Goal: Information Seeking & Learning: Learn about a topic

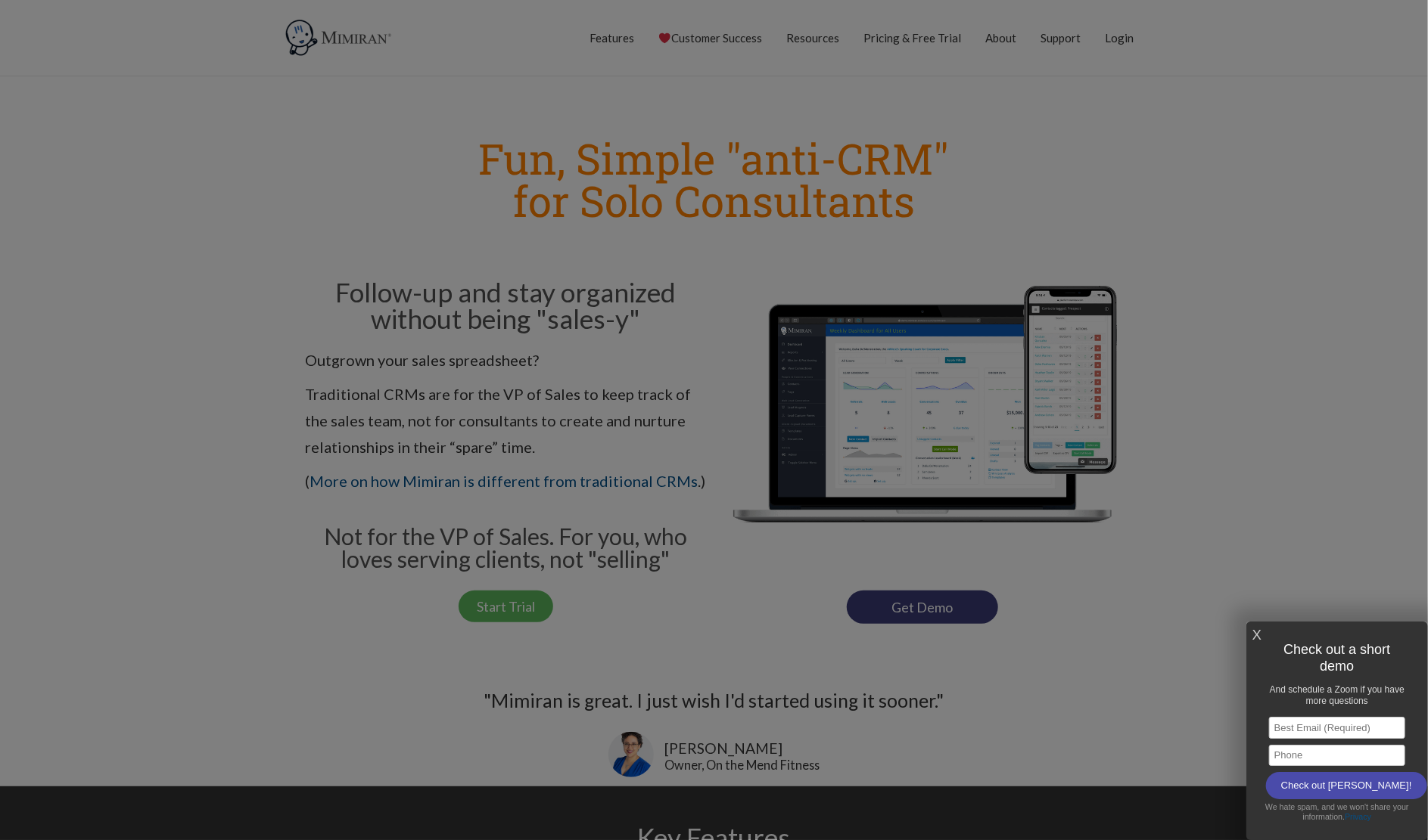
click at [659, 606] on link "X" at bounding box center [1257, 636] width 9 height 25
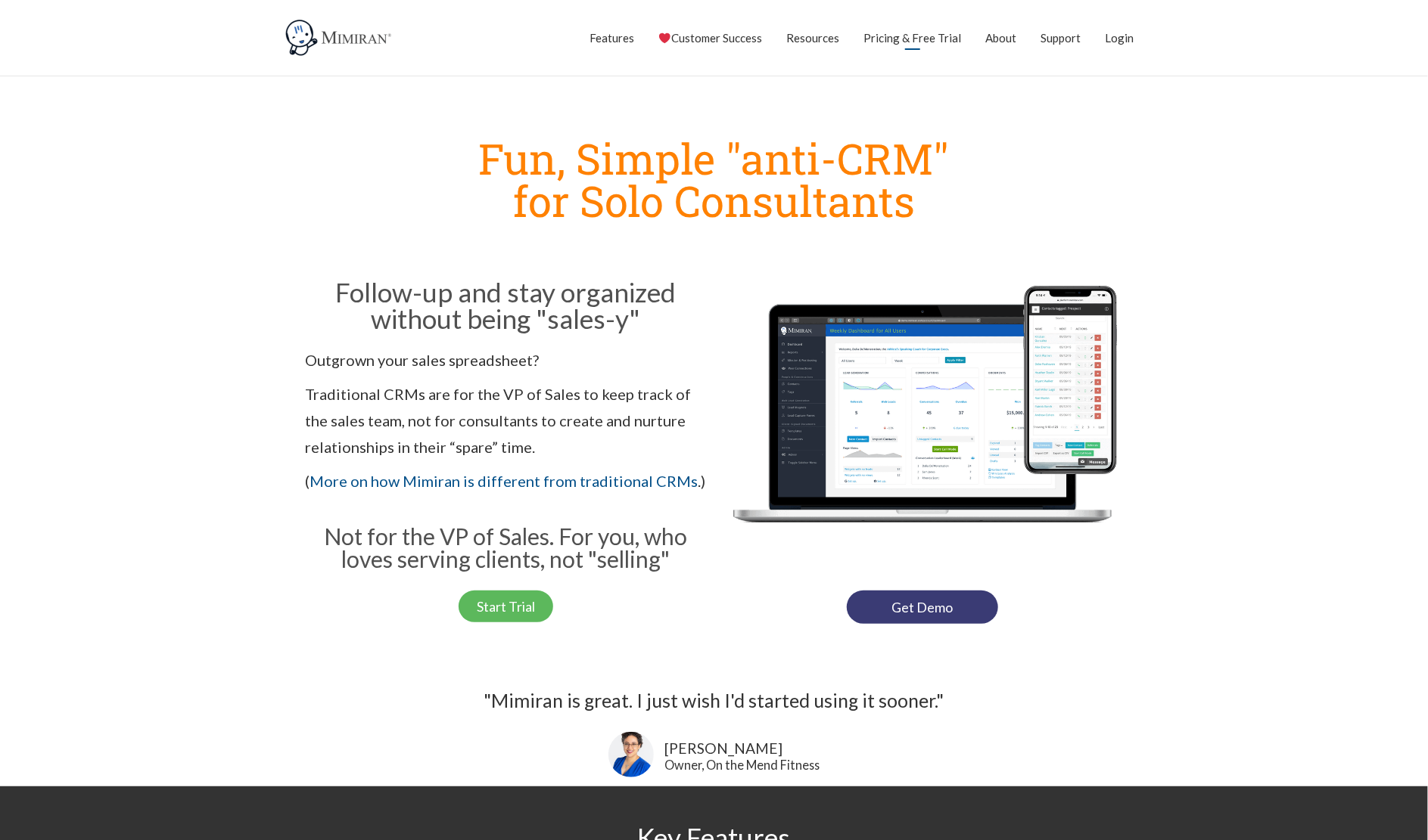
click at [659, 36] on link "Pricing & Free Trial" at bounding box center [913, 38] width 98 height 38
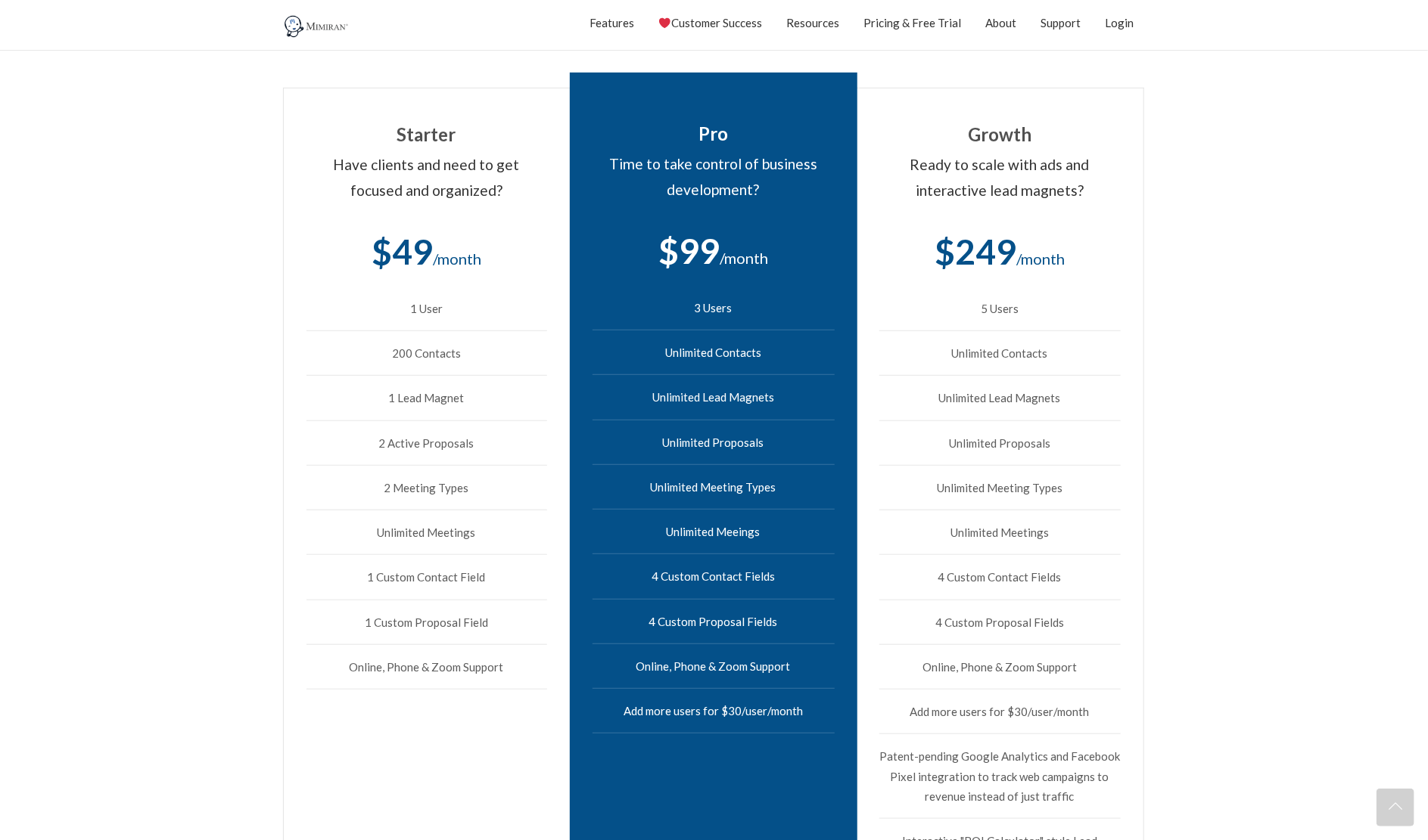
scroll to position [453, 0]
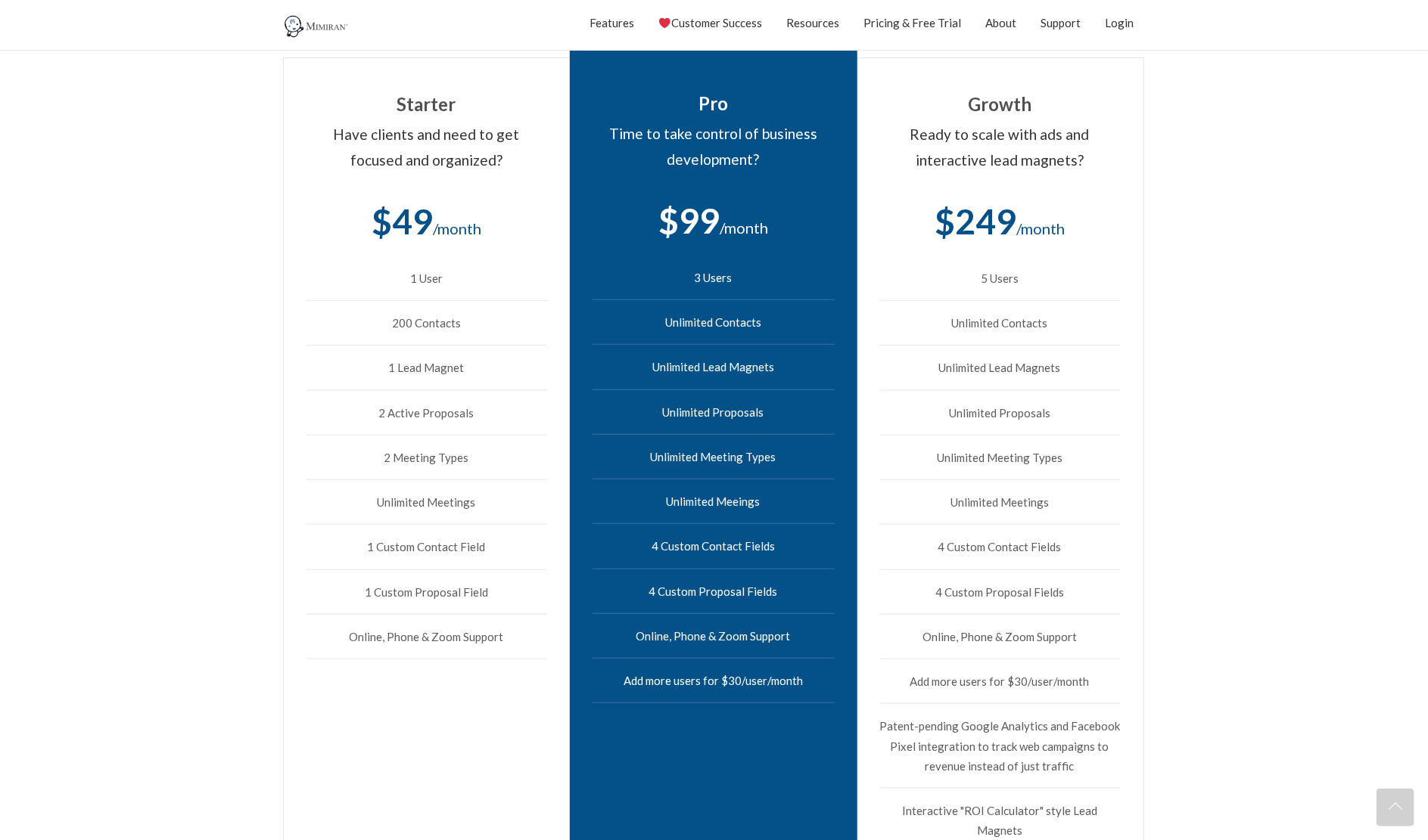
click at [450, 495] on li "Unlimited Meetings" at bounding box center [426, 503] width 241 height 45
click at [445, 539] on li "1 Custom Contact Field" at bounding box center [426, 547] width 241 height 45
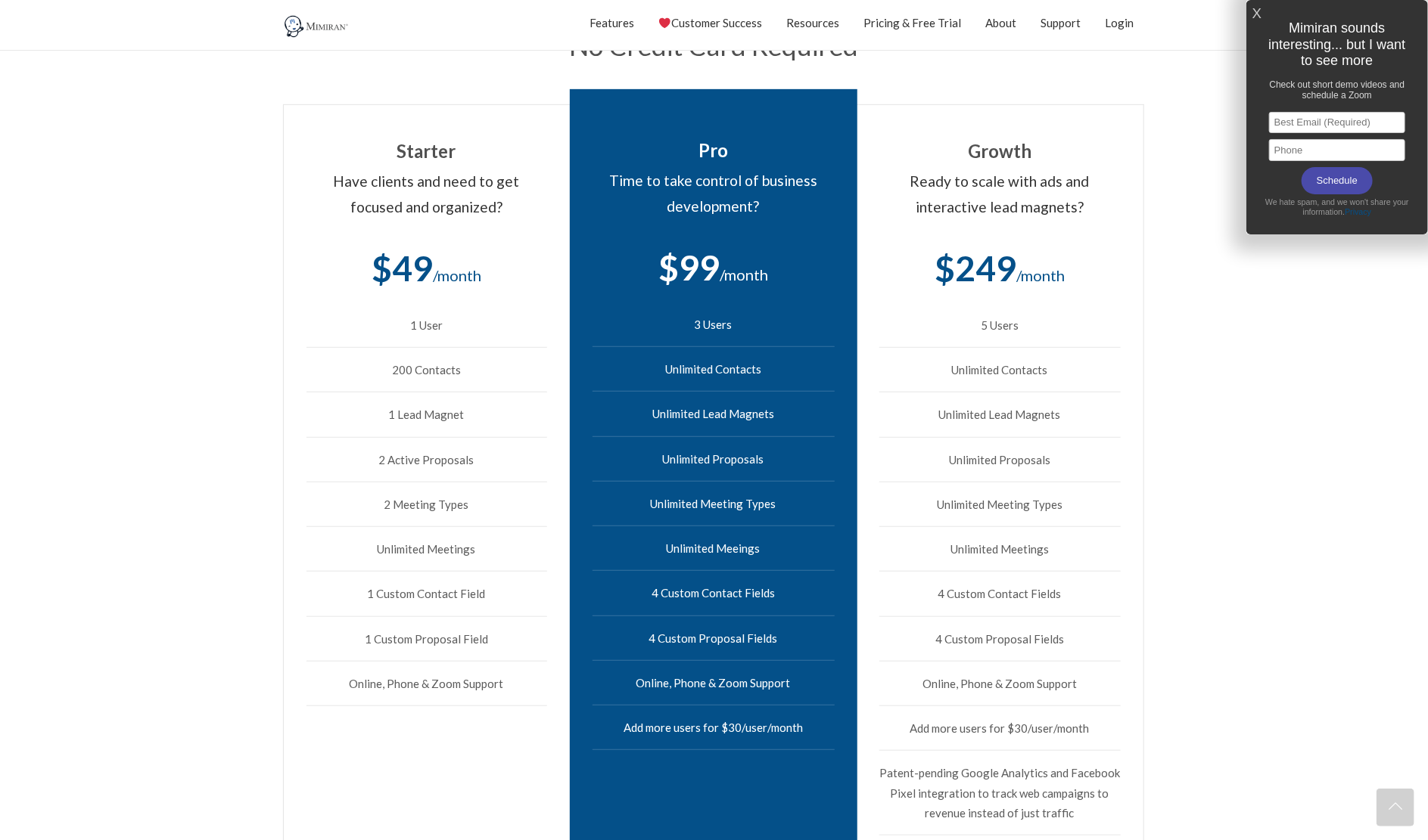
scroll to position [0, 0]
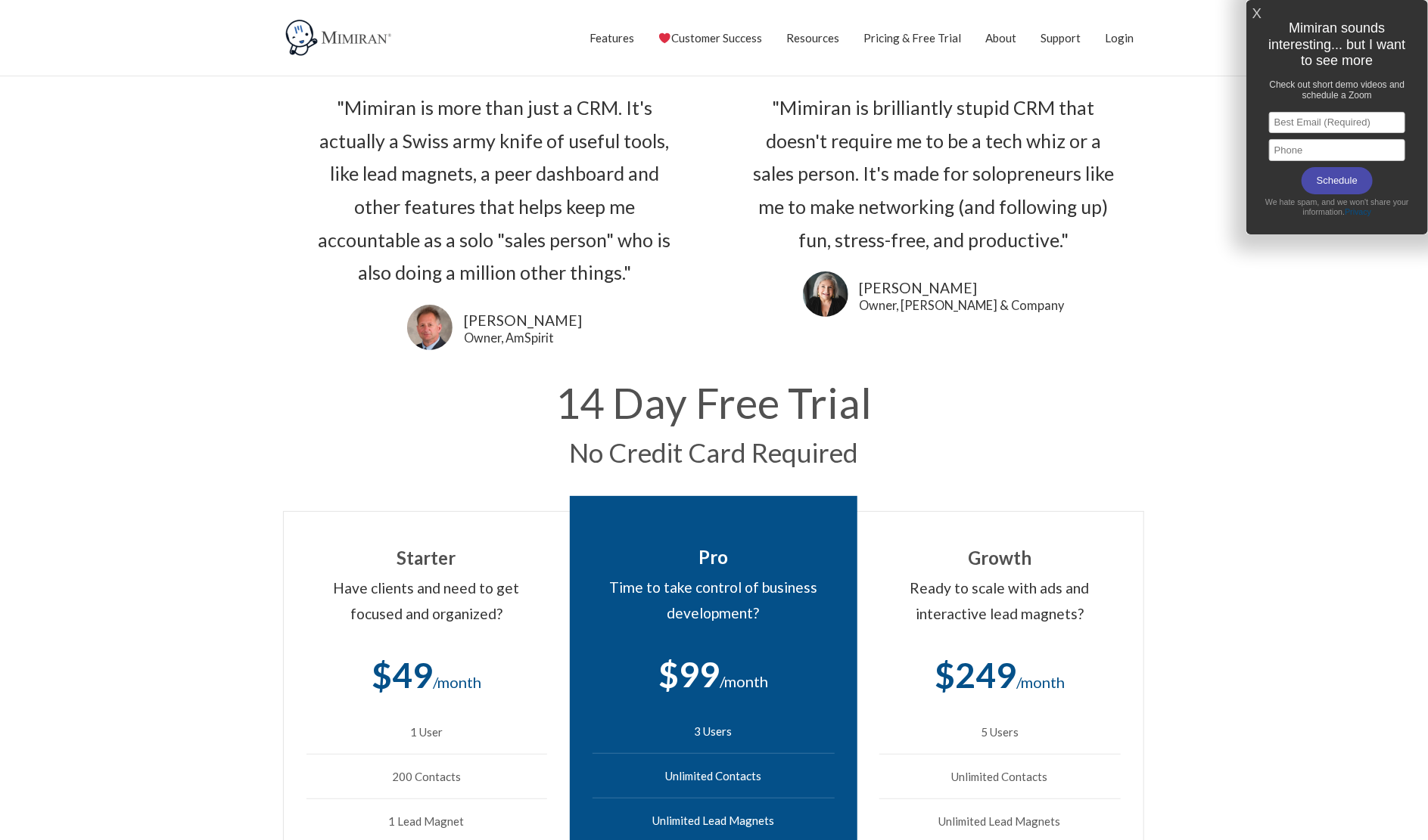
click at [168, 270] on section ""Mimiran is more than just a CRM. It's actually a Swiss army knife of useful to…" at bounding box center [714, 221] width 1428 height 291
click at [294, 42] on img at bounding box center [340, 38] width 114 height 38
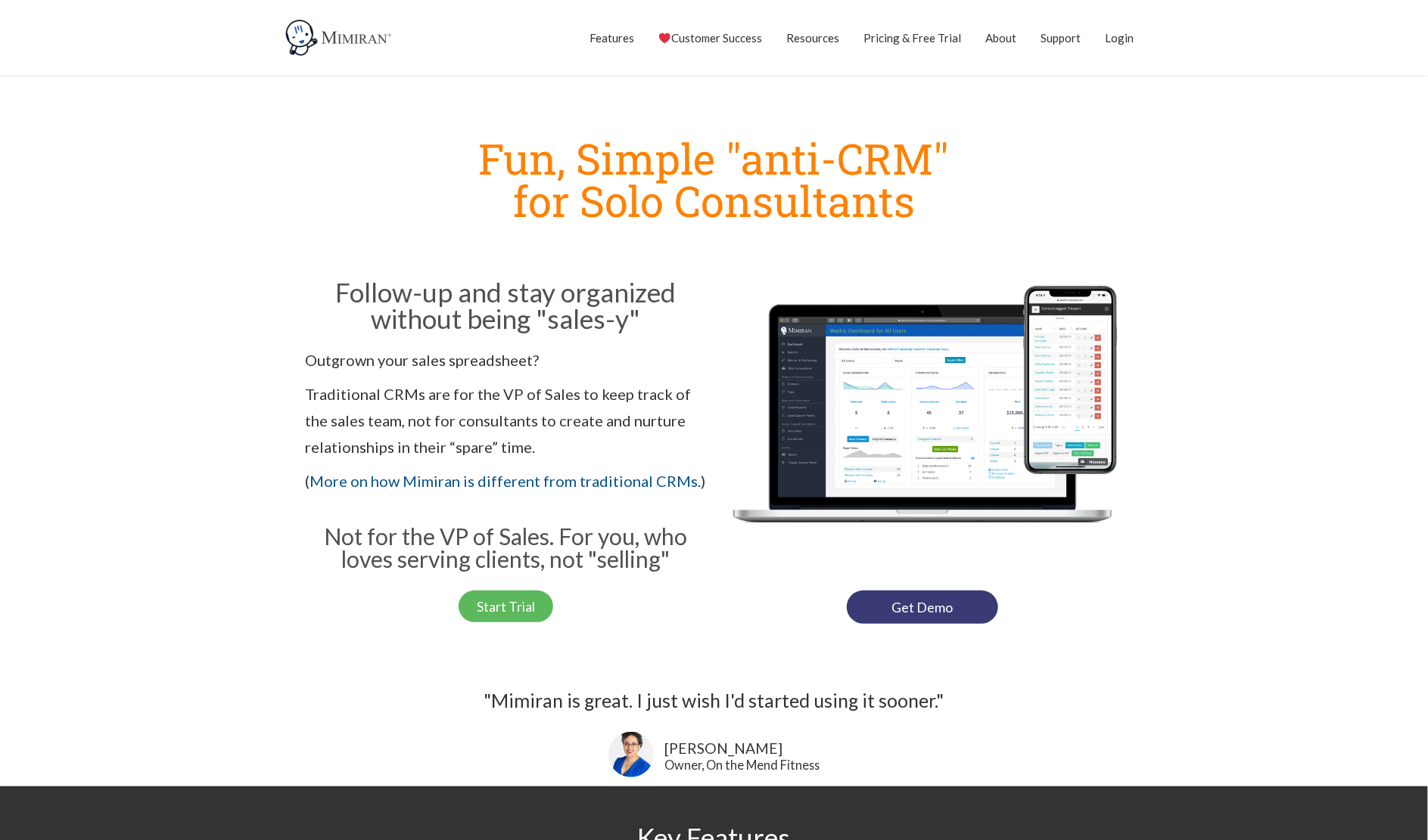
click at [1271, 298] on section "Fun, Simple "anti-CRM" for Solo Consultants Follow-up and stay organized withou…" at bounding box center [714, 377] width 1428 height 525
click at [743, 33] on link "Customer Success" at bounding box center [710, 38] width 104 height 38
